Goal: Transaction & Acquisition: Book appointment/travel/reservation

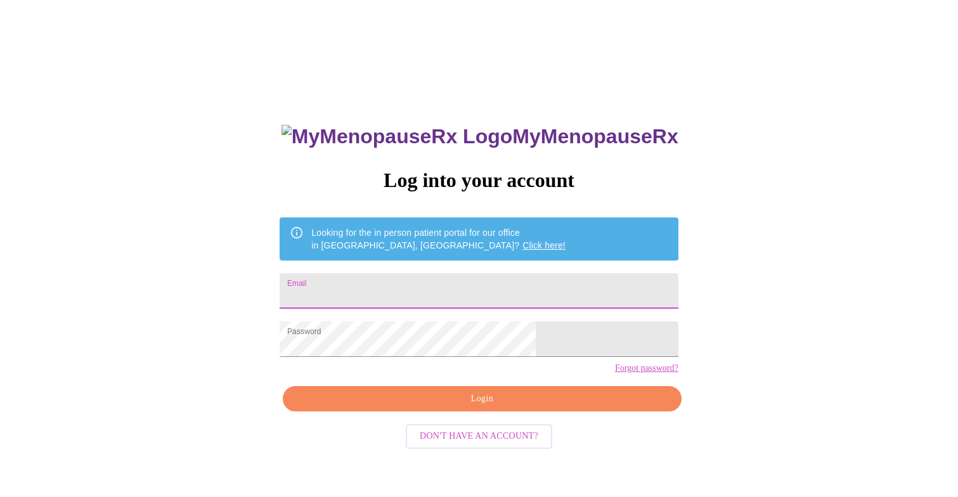
click at [416, 290] on input "Email" at bounding box center [479, 290] width 398 height 35
type input "m"
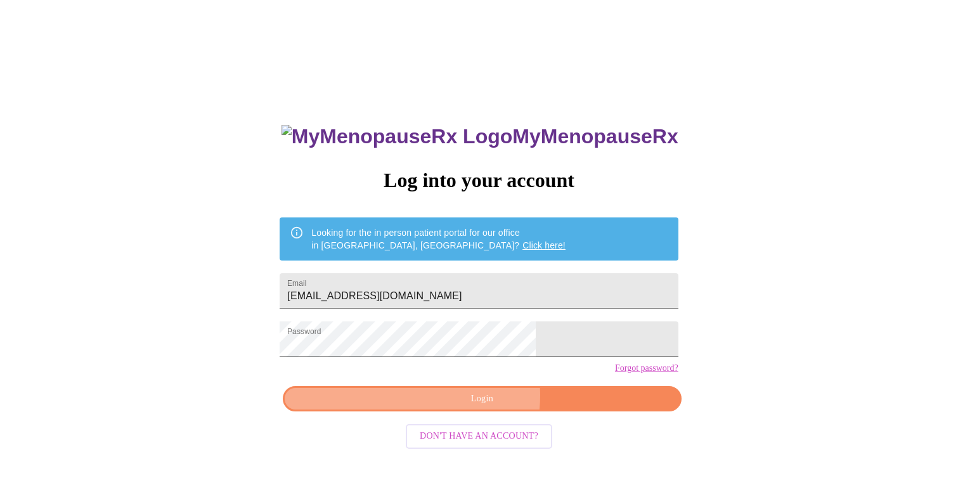
click at [472, 407] on span "Login" at bounding box center [481, 399] width 369 height 16
click at [489, 407] on span "Login" at bounding box center [481, 399] width 369 height 16
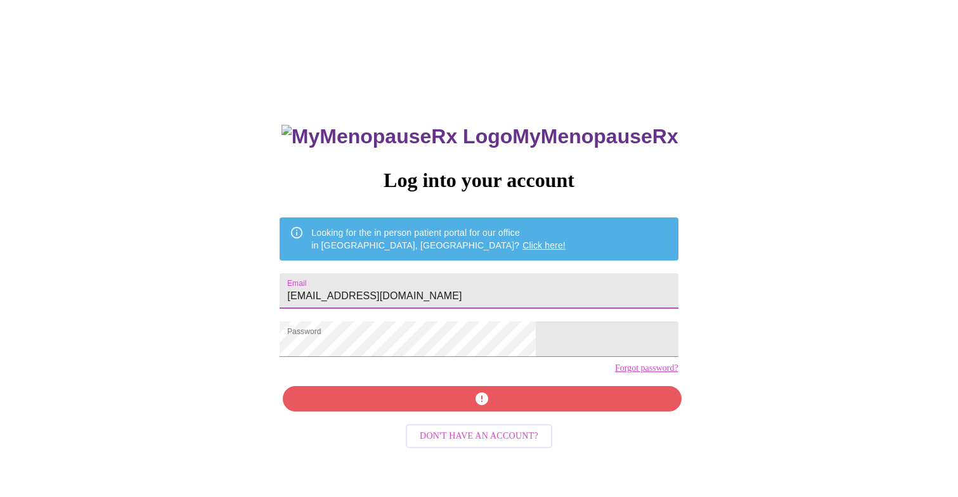
click at [361, 294] on input "[EMAIL_ADDRESS][DOMAIN_NAME]" at bounding box center [479, 290] width 398 height 35
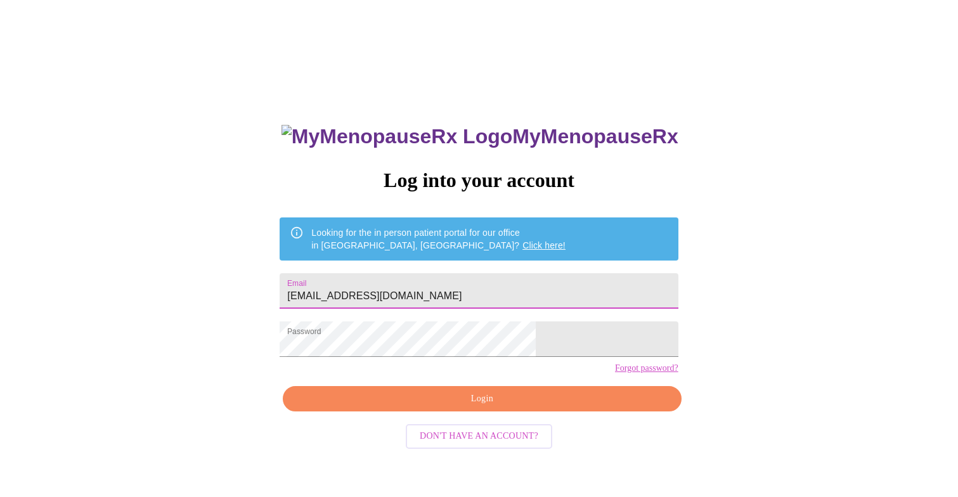
type input "[EMAIL_ADDRESS][DOMAIN_NAME]"
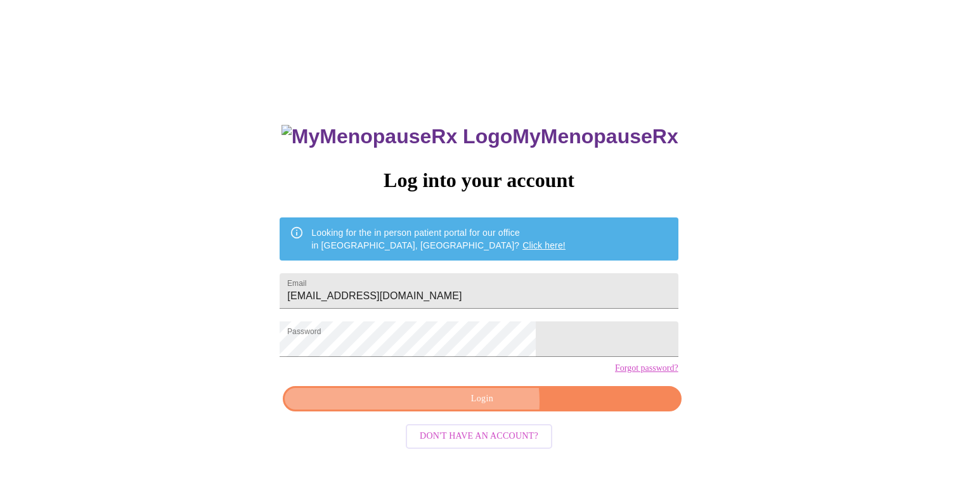
click at [478, 407] on span "Login" at bounding box center [481, 399] width 369 height 16
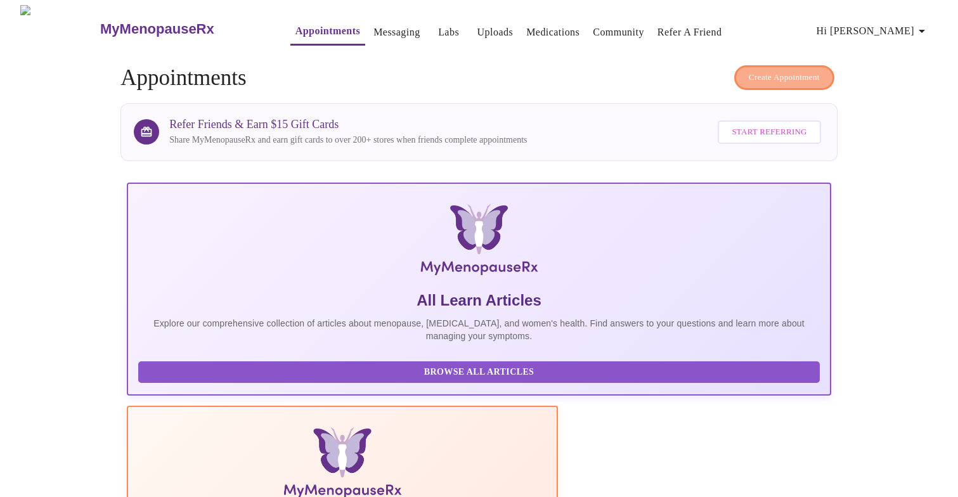
click at [790, 76] on span "Create Appointment" at bounding box center [784, 77] width 71 height 15
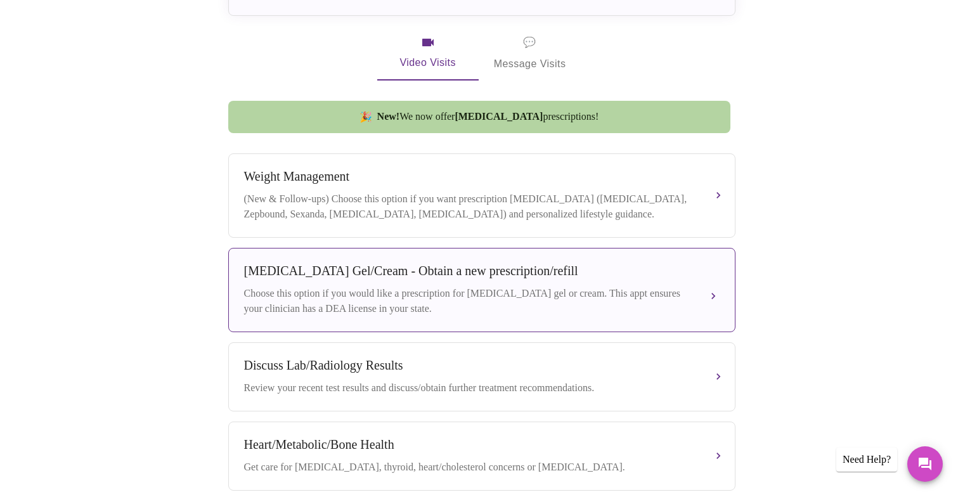
scroll to position [388, 0]
click at [551, 277] on div "[MEDICAL_DATA] Gel/Cream - Obtain a new prescription/refill Choose this option …" at bounding box center [481, 288] width 475 height 53
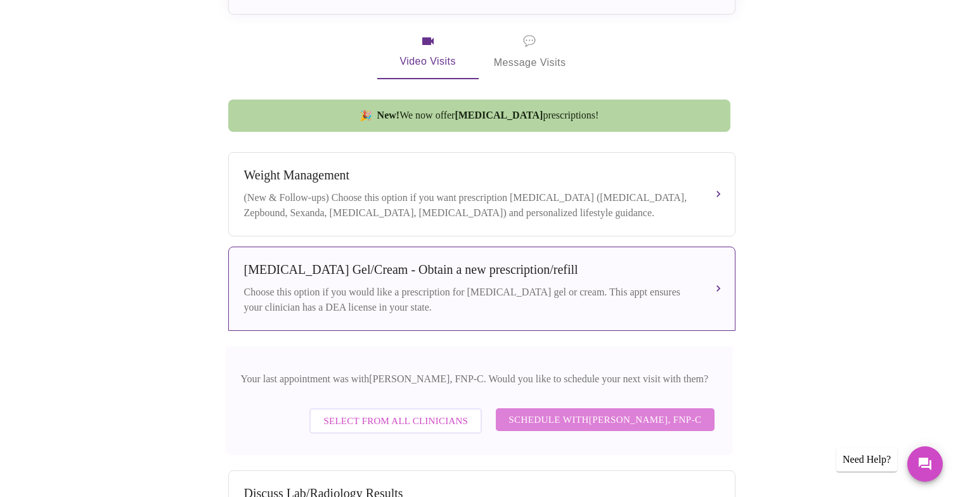
click at [614, 420] on span "Schedule with [PERSON_NAME], FNP-C" at bounding box center [604, 419] width 193 height 16
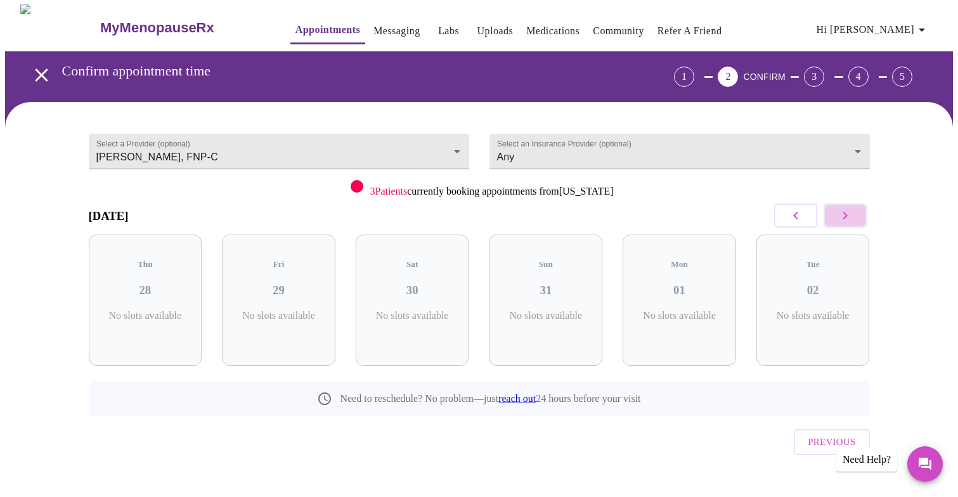
click at [842, 213] on icon "button" at bounding box center [844, 215] width 15 height 15
click at [438, 150] on body "MyMenopauseRx Appointments Messaging Labs Uploads Medications Community Refer a…" at bounding box center [479, 261] width 948 height 515
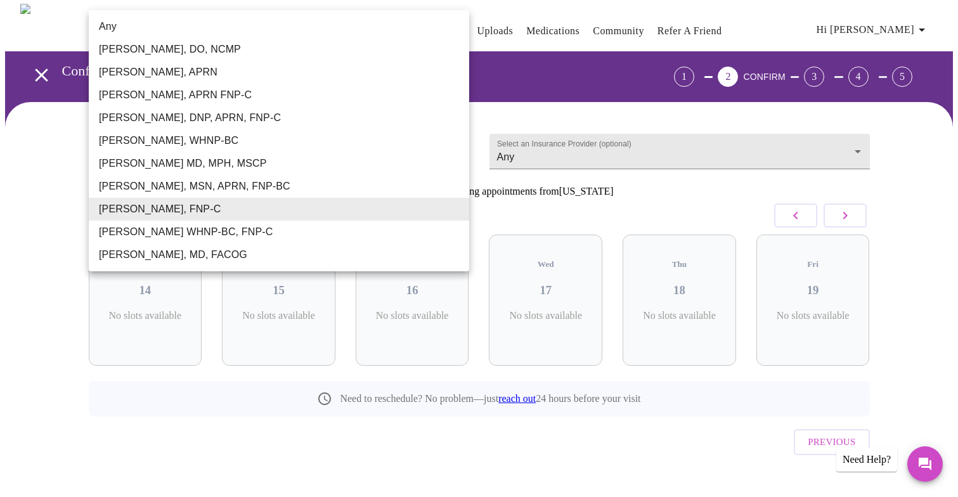
click at [618, 196] on div at bounding box center [479, 248] width 958 height 497
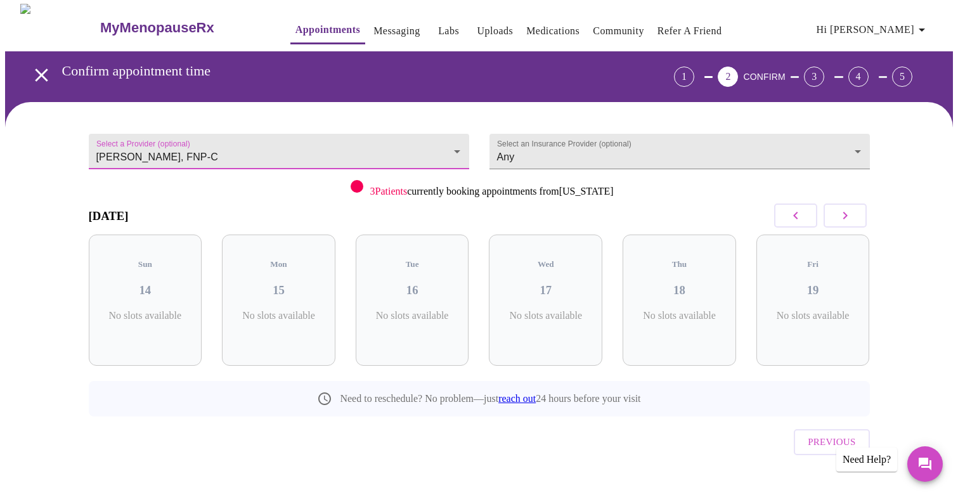
click at [694, 70] on div "1" at bounding box center [684, 77] width 20 height 20
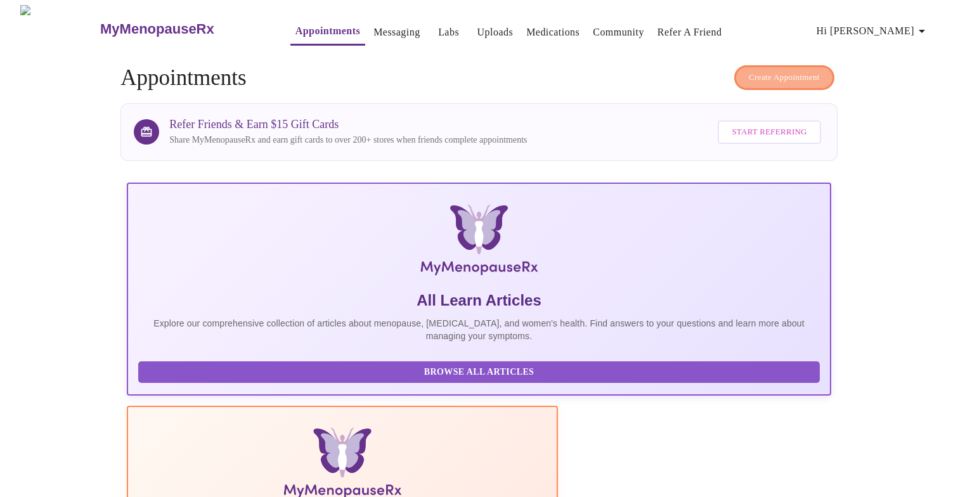
click at [765, 70] on span "Create Appointment" at bounding box center [784, 77] width 71 height 15
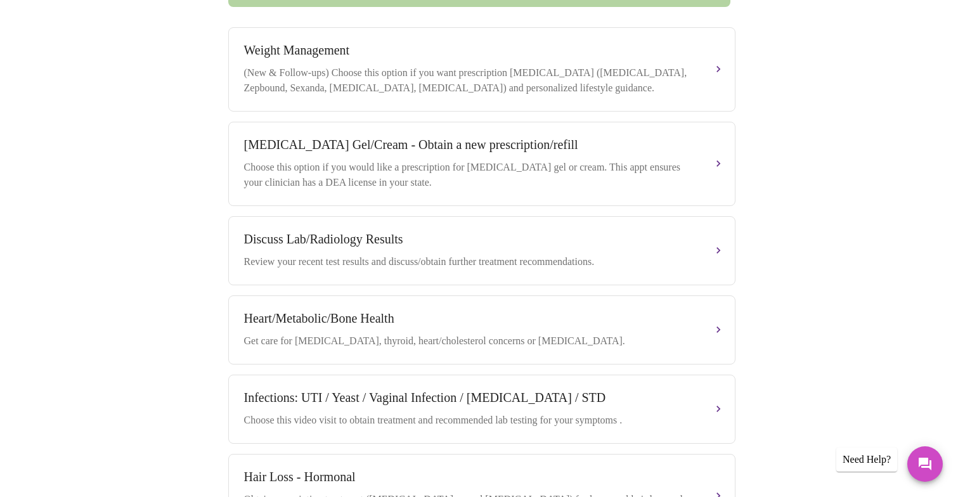
scroll to position [513, 0]
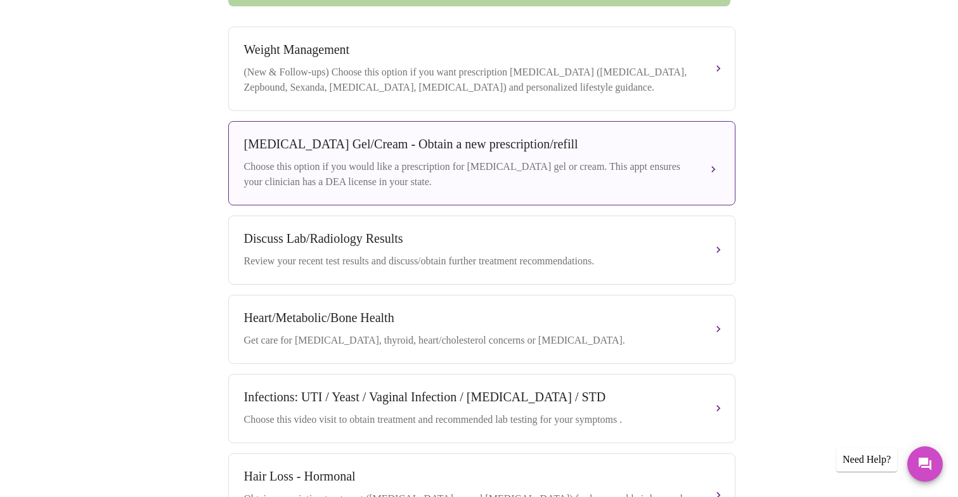
click at [639, 170] on div "Choose this option if you would like a prescription for [MEDICAL_DATA] gel or c…" at bounding box center [469, 174] width 450 height 30
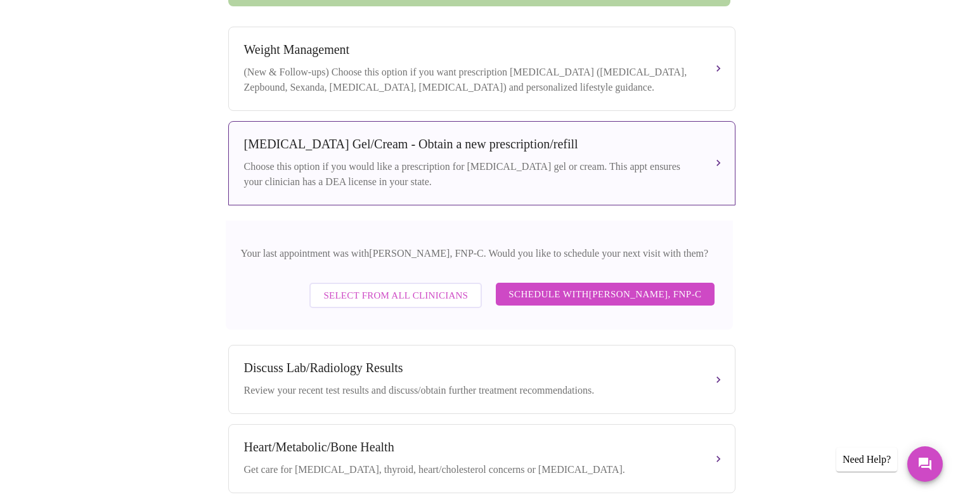
click at [388, 293] on span "Select from All Clinicians" at bounding box center [395, 295] width 145 height 16
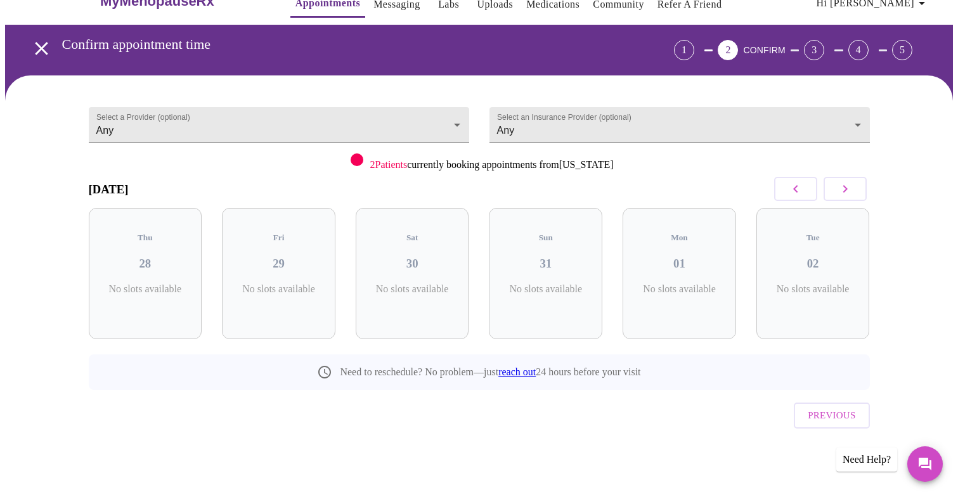
scroll to position [1, 0]
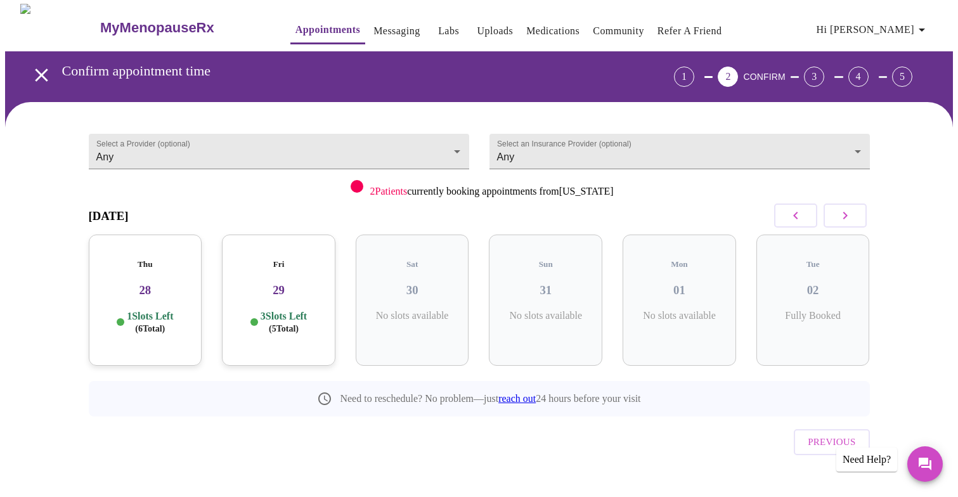
click at [298, 283] on h3 "29" at bounding box center [278, 290] width 93 height 14
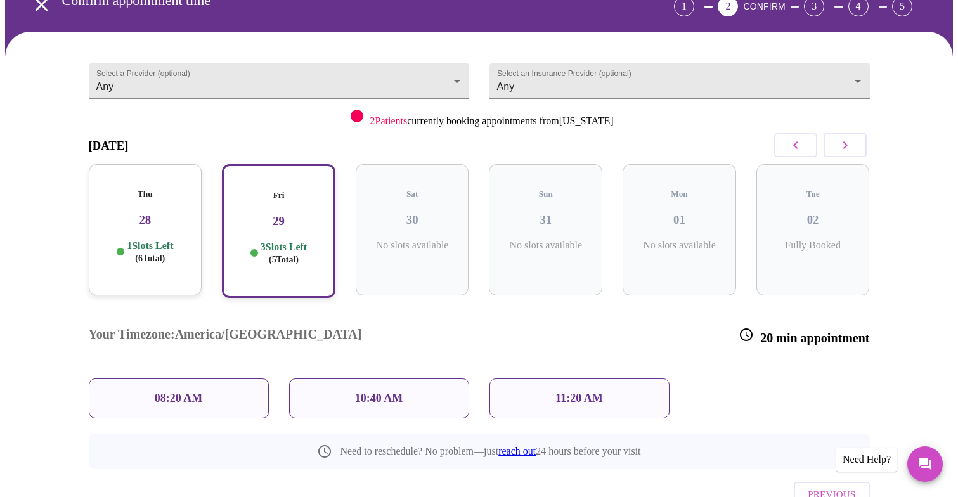
scroll to position [103, 0]
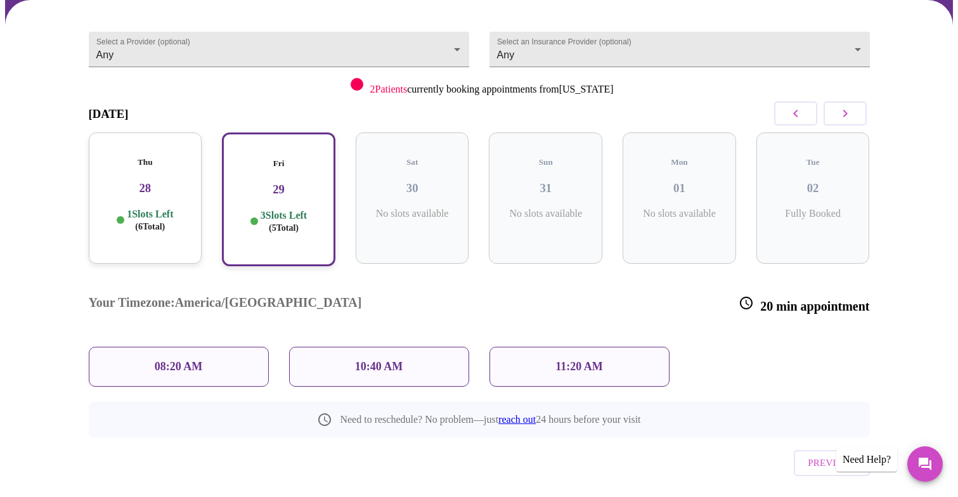
click at [179, 360] on p "08:20 AM" at bounding box center [179, 366] width 48 height 13
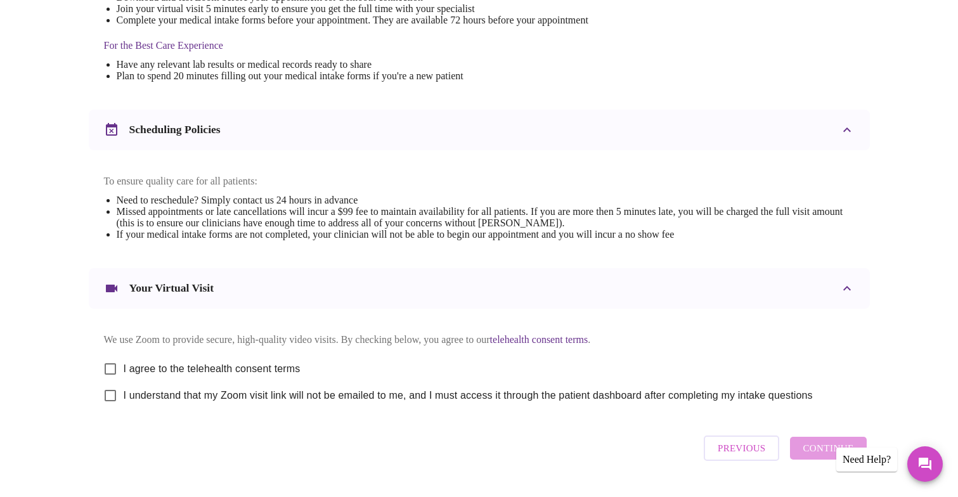
scroll to position [422, 0]
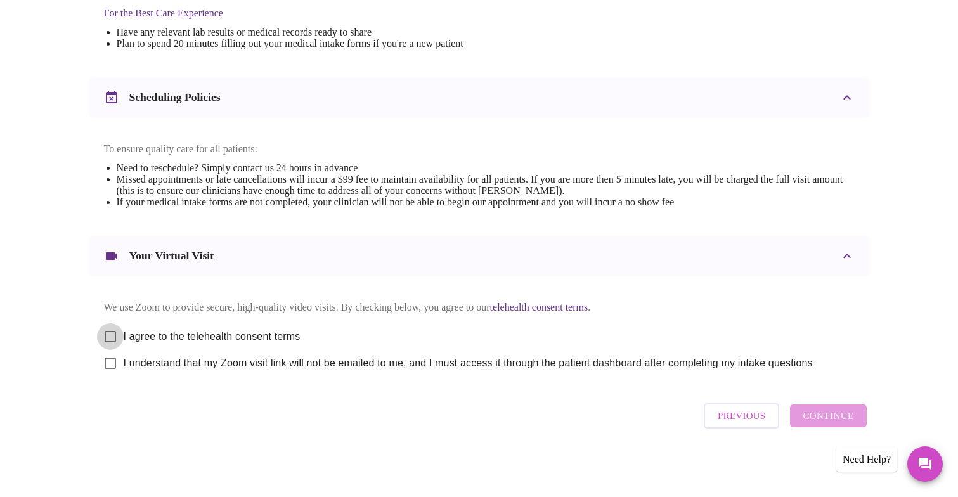
click at [112, 330] on input "I agree to the telehealth consent terms" at bounding box center [110, 336] width 27 height 27
checkbox input "true"
click at [110, 363] on input "I understand that my Zoom visit link will not be emailed to me, and I must acce…" at bounding box center [110, 363] width 27 height 27
checkbox input "true"
click at [827, 422] on span "Continue" at bounding box center [828, 416] width 51 height 16
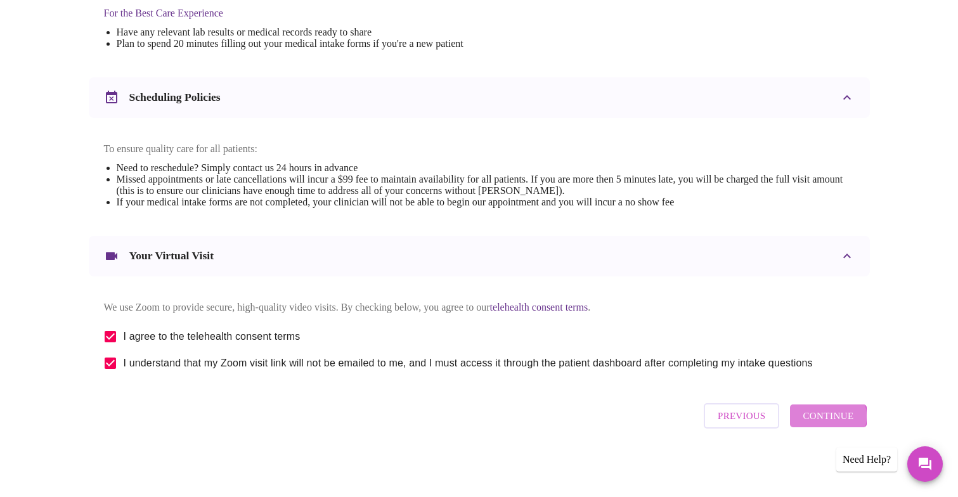
scroll to position [42, 0]
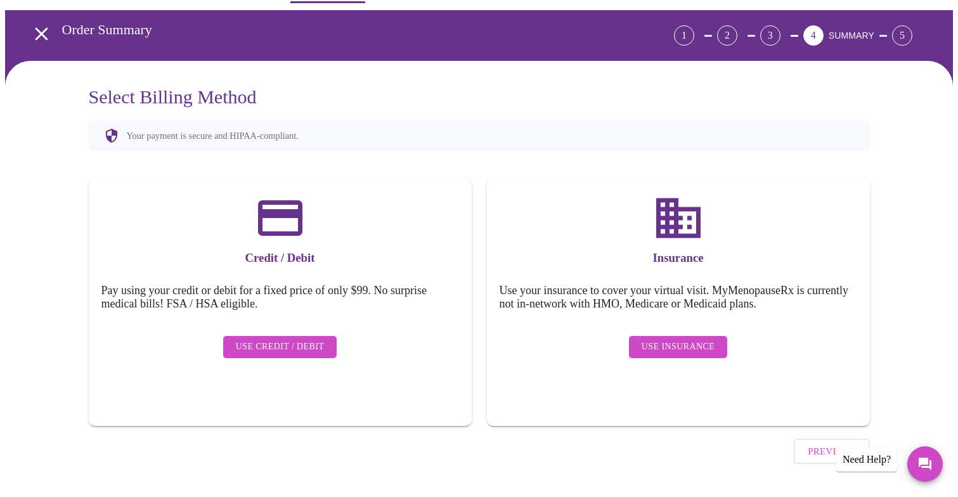
click at [691, 340] on span "Use Insurance" at bounding box center [678, 347] width 73 height 16
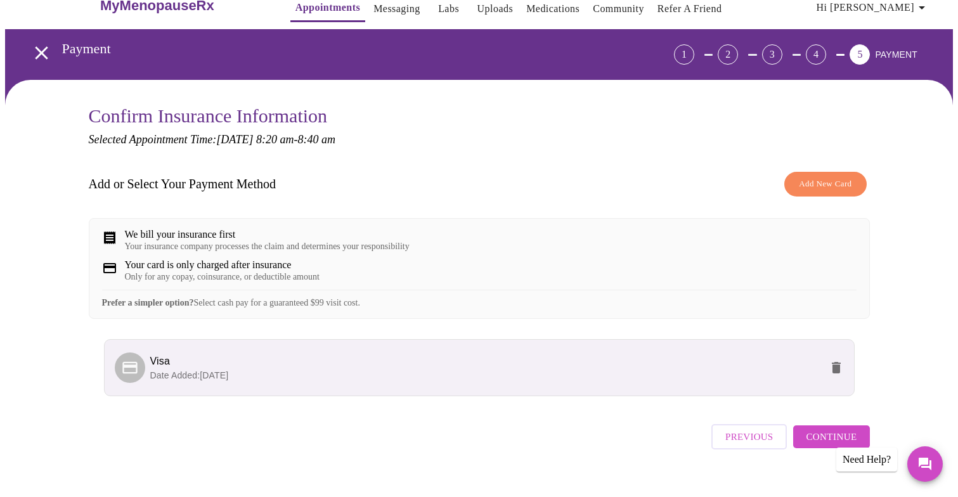
scroll to position [53, 0]
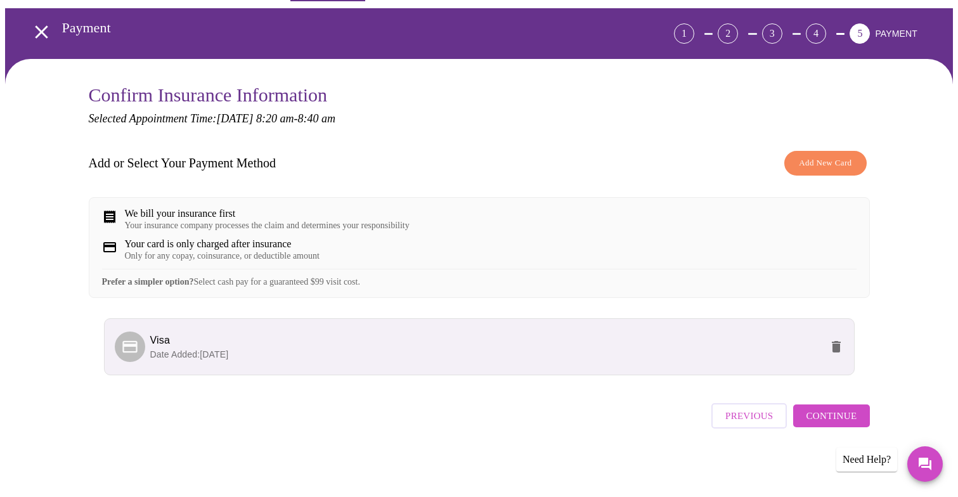
click at [838, 416] on span "Continue" at bounding box center [831, 416] width 51 height 16
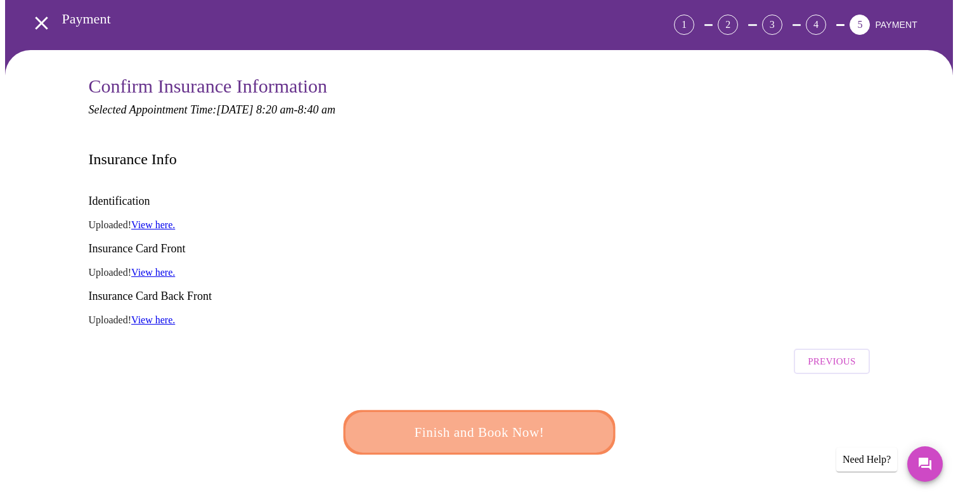
click at [506, 421] on span "Finish and Book Now!" at bounding box center [479, 432] width 235 height 23
